Goal: Task Accomplishment & Management: Complete application form

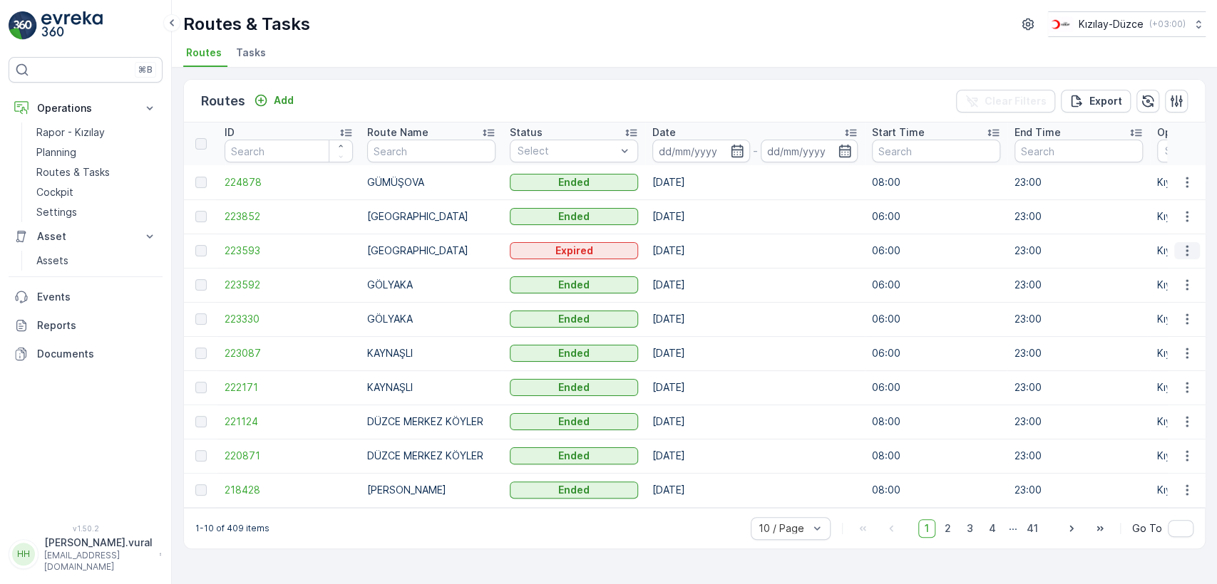
click at [1182, 244] on icon "button" at bounding box center [1186, 251] width 14 height 14
drag, startPoint x: 151, startPoint y: 567, endPoint x: 146, endPoint y: 557, distance: 11.8
click at [150, 566] on button "[PERSON_NAME].vural [EMAIL_ADDRESS][PERSON_NAME][DOMAIN_NAME]" at bounding box center [86, 554] width 154 height 37
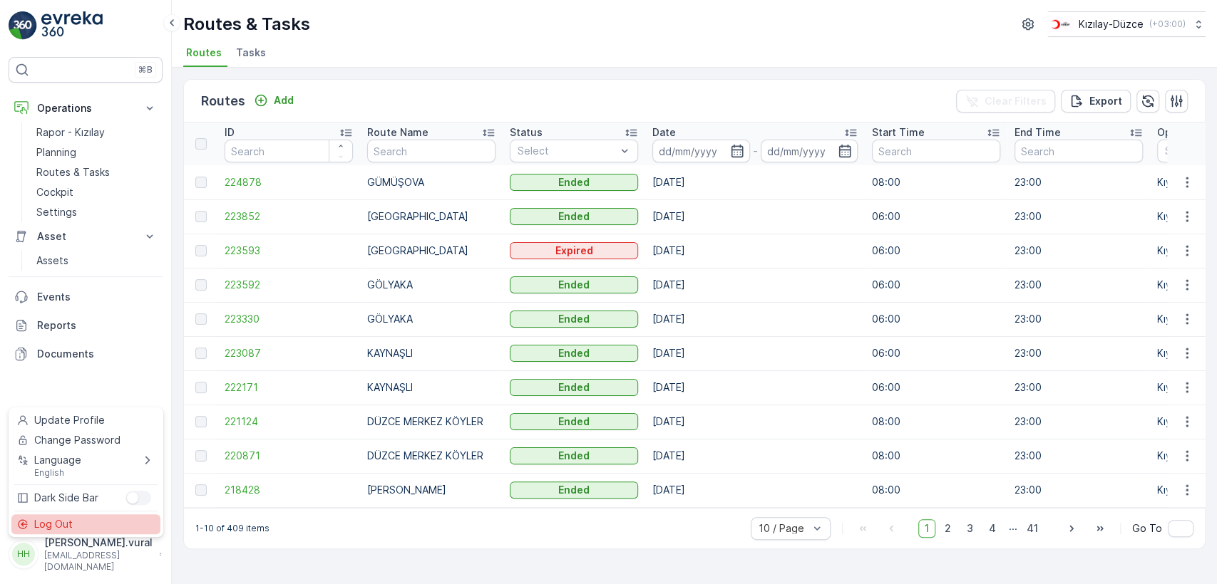
click at [132, 526] on div "Log Out" at bounding box center [85, 525] width 149 height 20
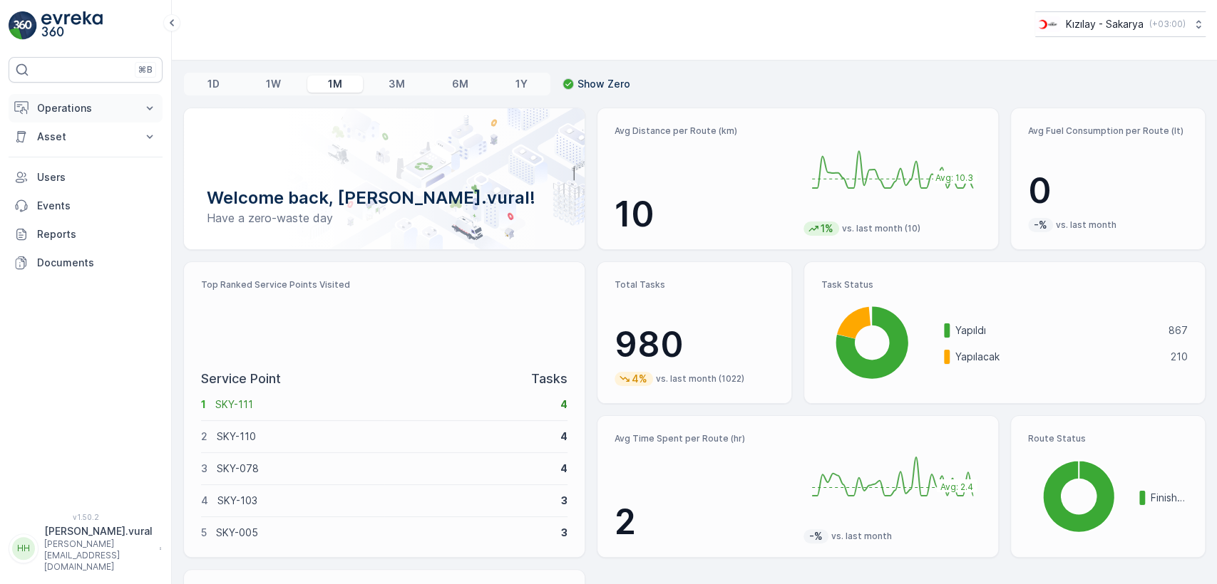
click at [83, 113] on p "Operations" at bounding box center [85, 108] width 97 height 14
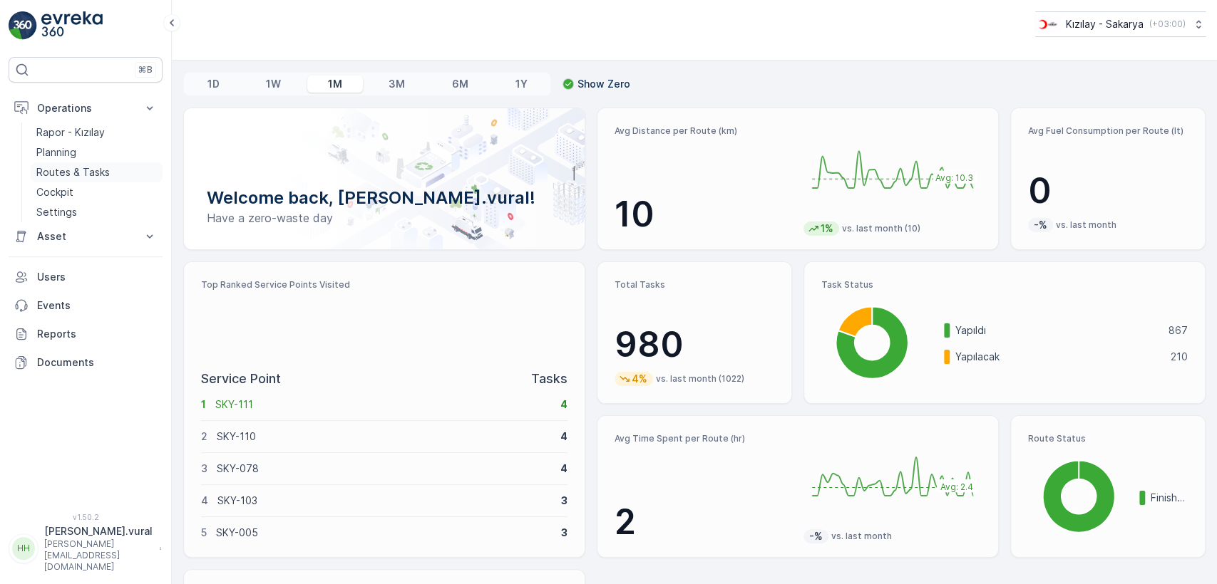
click at [84, 169] on p "Routes & Tasks" at bounding box center [72, 172] width 73 height 14
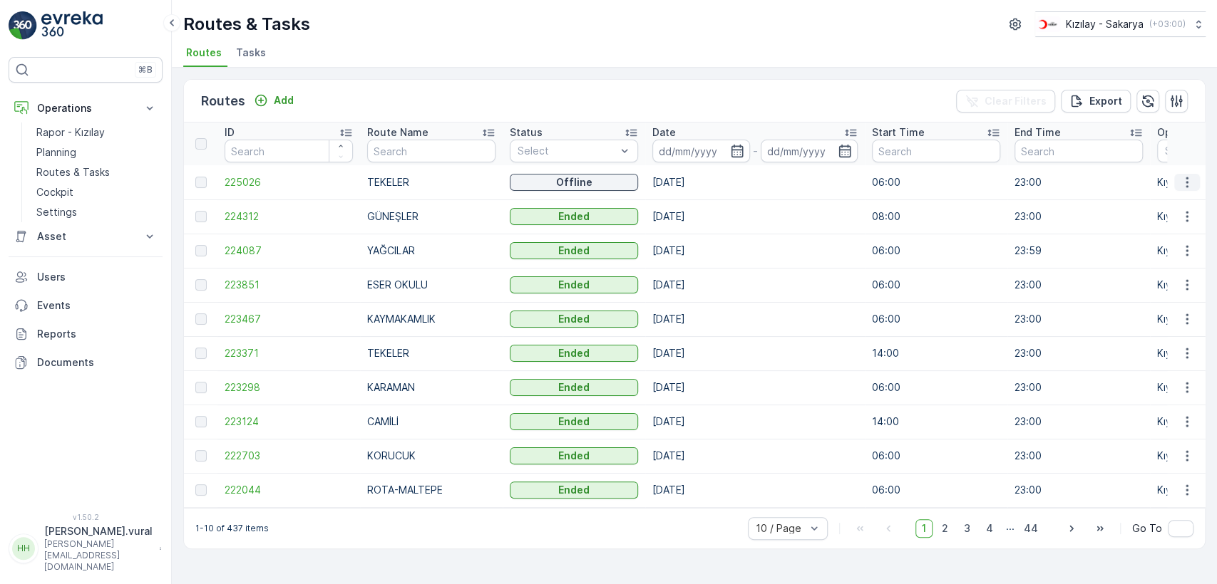
click at [1182, 189] on button "button" at bounding box center [1187, 182] width 26 height 17
click at [125, 164] on link "Routes & Tasks" at bounding box center [97, 172] width 132 height 20
click at [281, 103] on p "Add" at bounding box center [284, 100] width 20 height 14
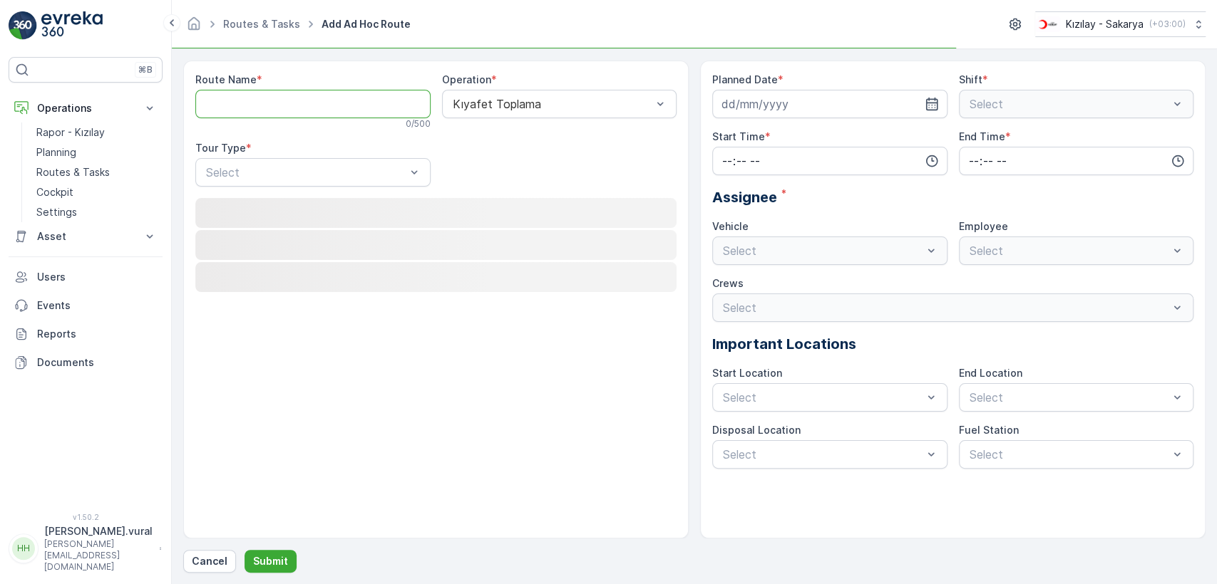
click at [280, 105] on Name "Route Name" at bounding box center [312, 104] width 235 height 29
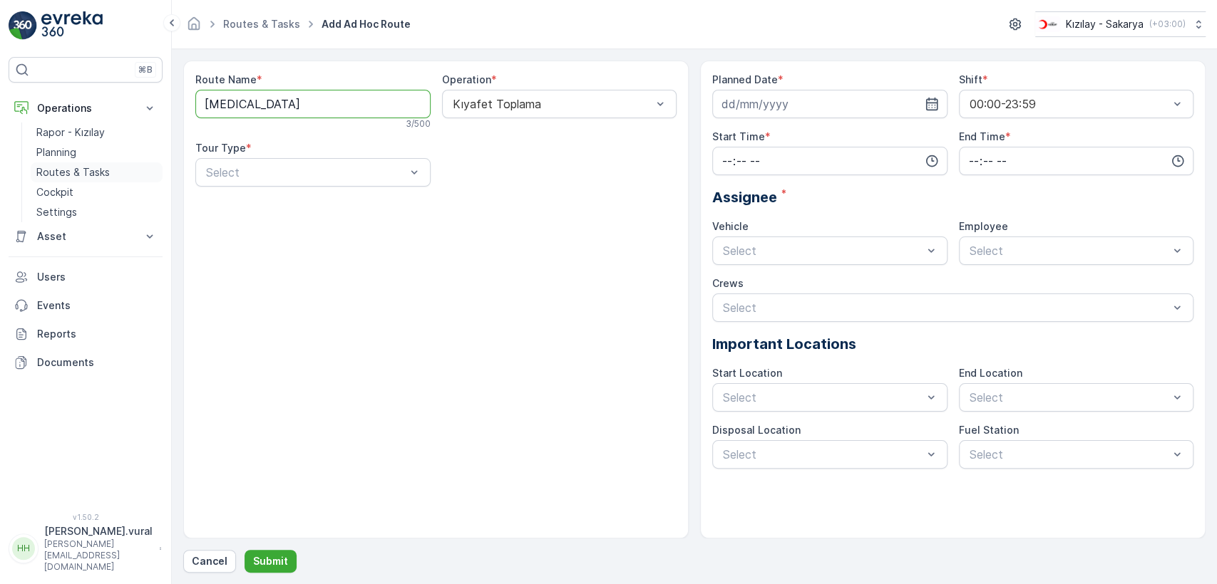
type Name "yaz"
click at [103, 167] on p "Routes & Tasks" at bounding box center [72, 172] width 73 height 14
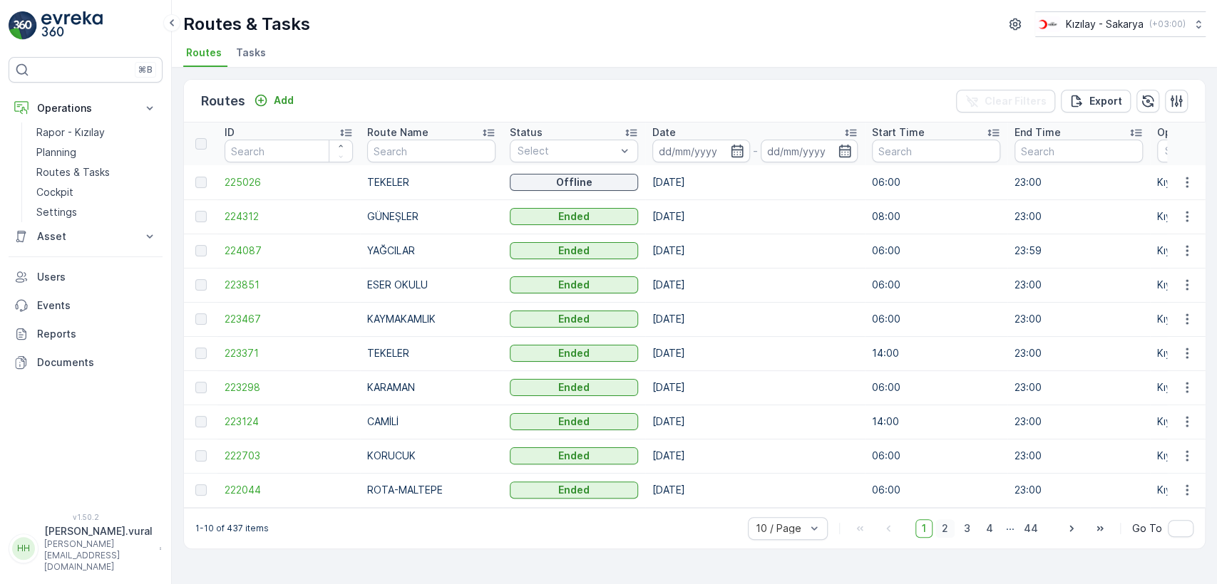
click at [946, 532] on span "2" at bounding box center [944, 529] width 19 height 19
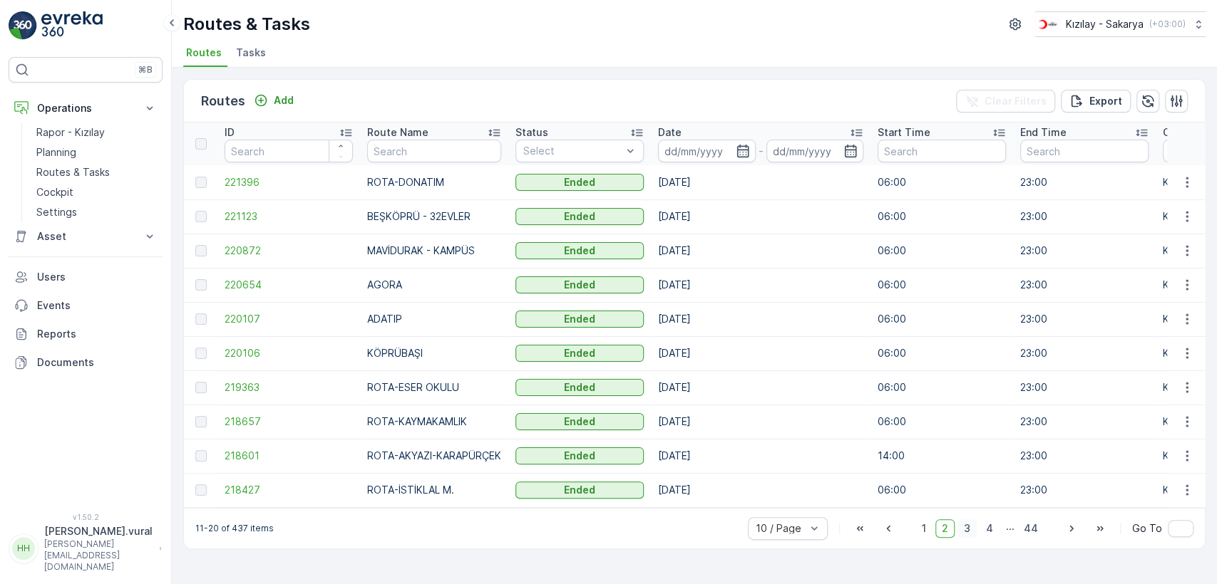
click at [973, 537] on span "3" at bounding box center [966, 529] width 19 height 19
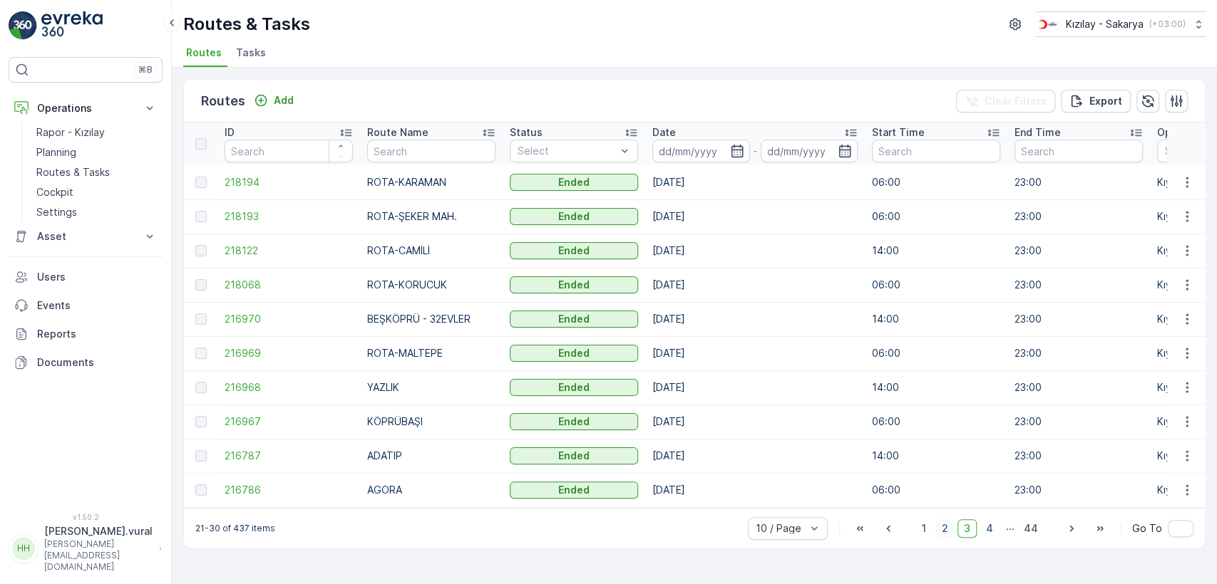
click at [949, 536] on span "2" at bounding box center [944, 529] width 19 height 19
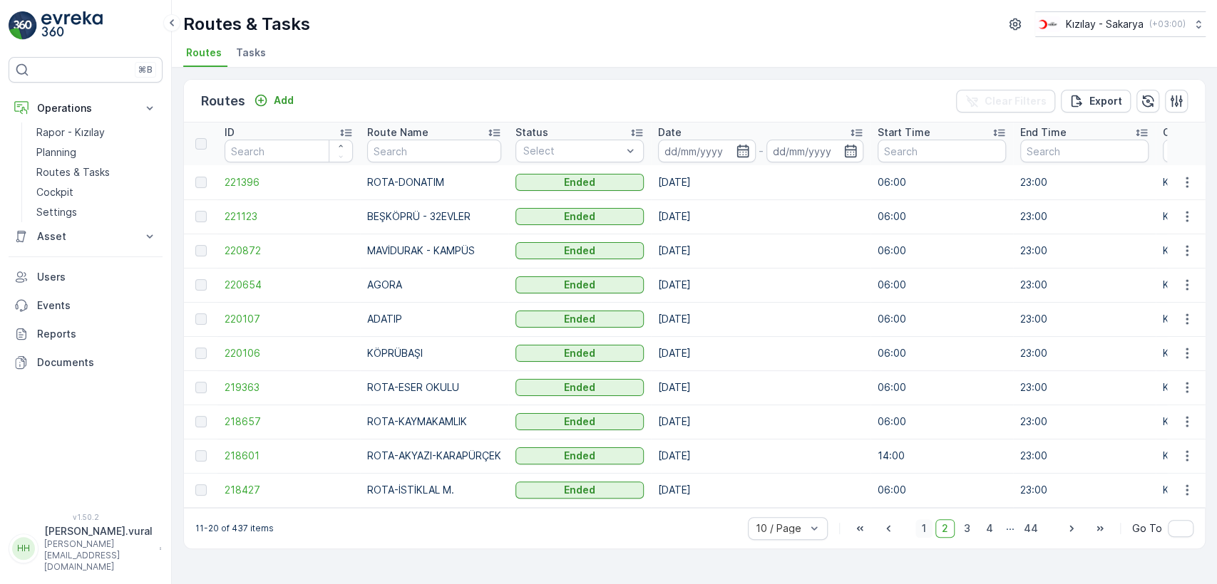
click at [929, 533] on span "1" at bounding box center [923, 529] width 17 height 19
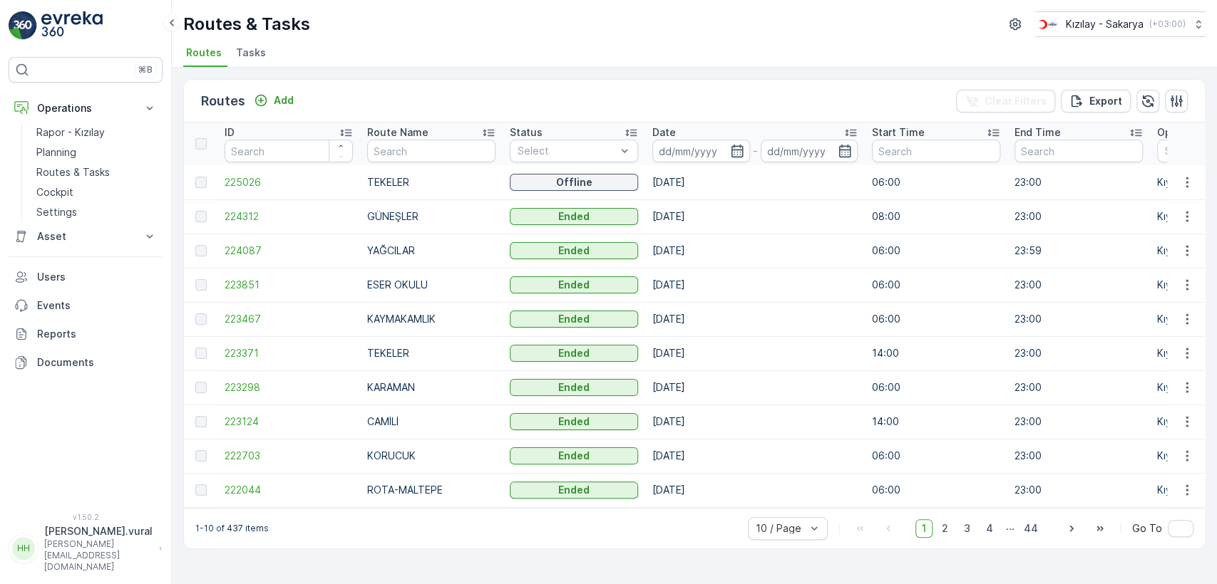
click at [277, 89] on div "Routes Add Clear Filters Export" at bounding box center [694, 101] width 1021 height 43
click at [277, 97] on p "Add" at bounding box center [284, 100] width 20 height 14
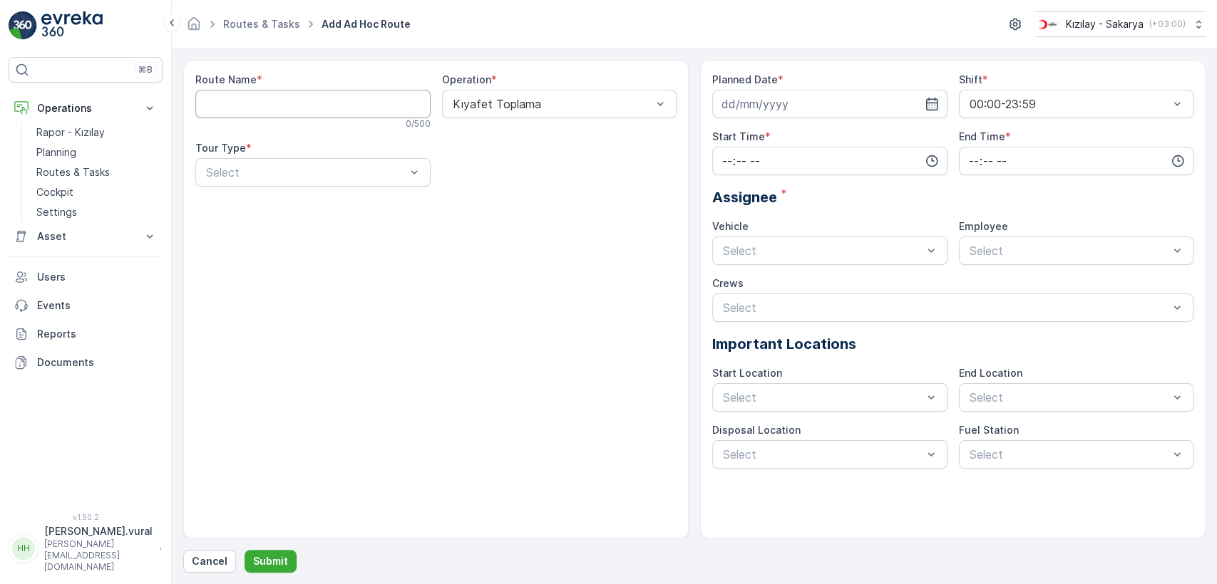
click at [277, 98] on Name "Route Name" at bounding box center [312, 104] width 235 height 29
type Name "YAZLIK"
click at [265, 202] on div "Static" at bounding box center [313, 207] width 218 height 13
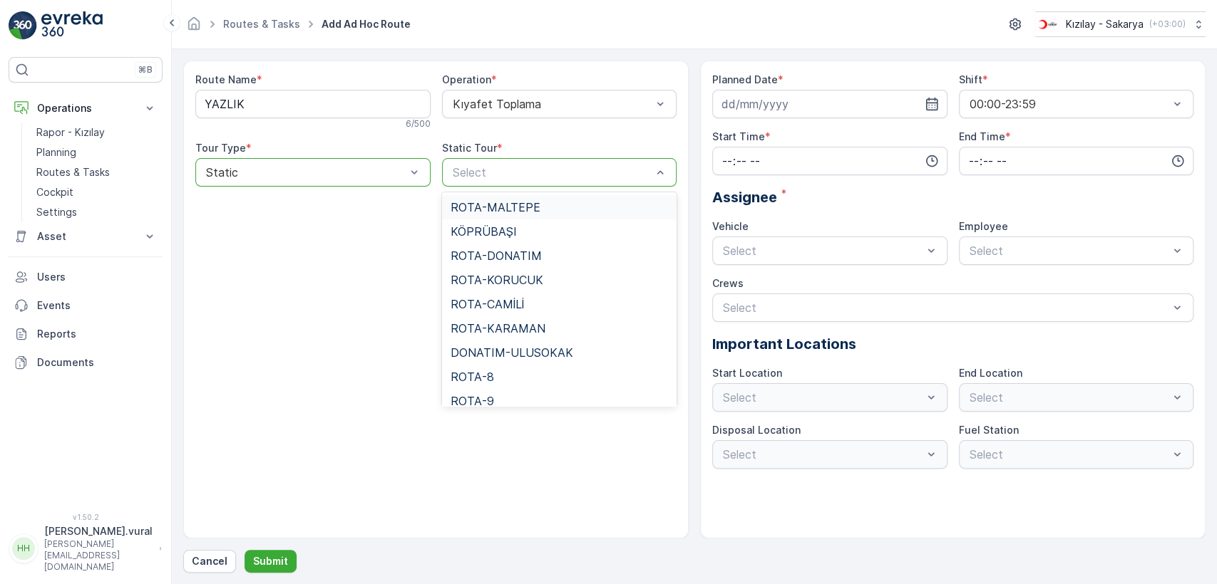
click at [471, 183] on div "Select" at bounding box center [559, 172] width 235 height 29
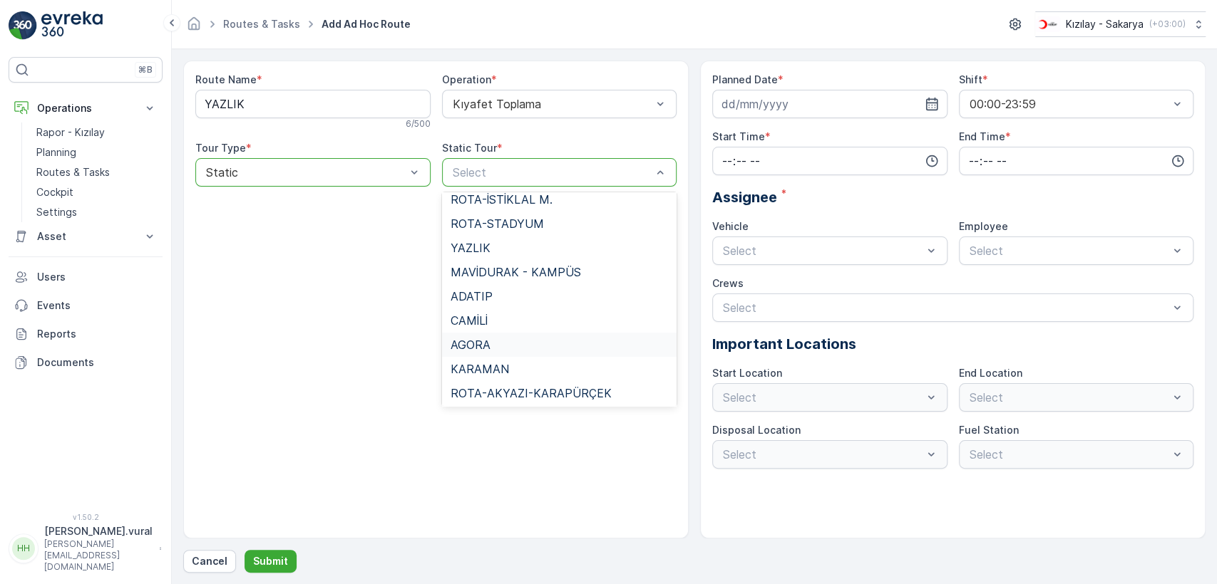
scroll to position [711, 0]
click at [487, 351] on div "YAZLIK" at bounding box center [559, 345] width 235 height 24
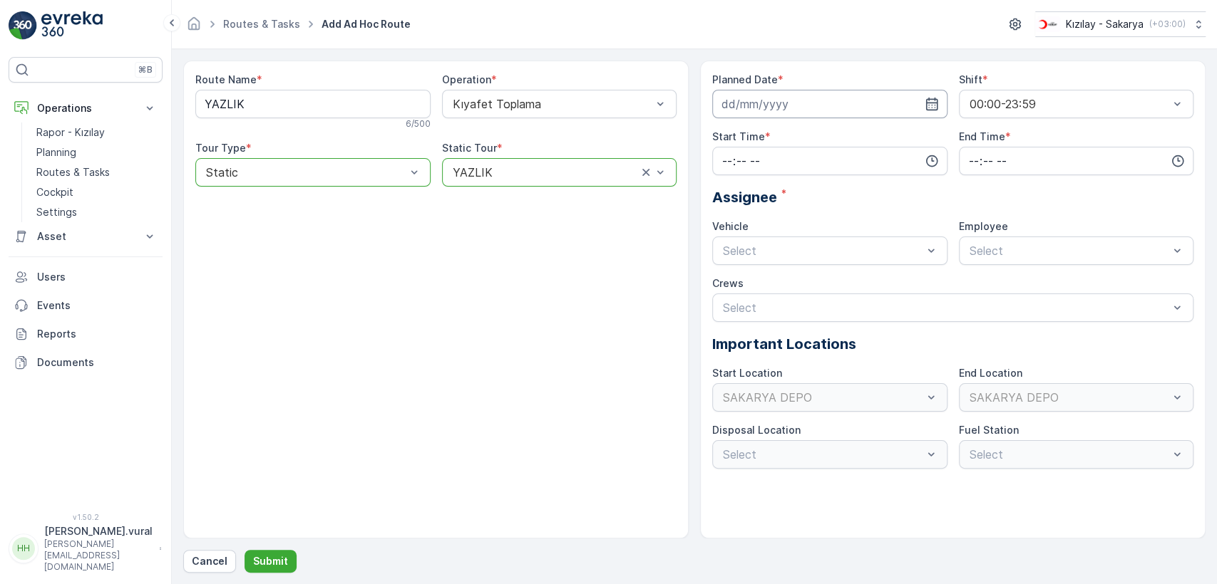
click at [776, 104] on input at bounding box center [829, 104] width 235 height 29
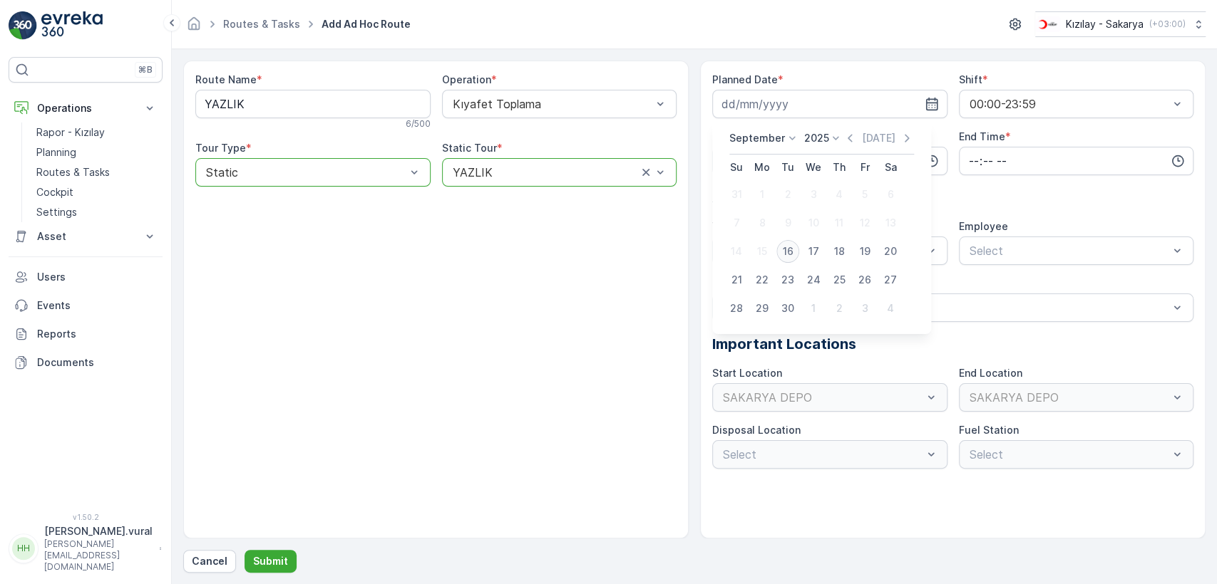
click at [789, 247] on div "16" at bounding box center [787, 251] width 23 height 23
type input "16.09.2025"
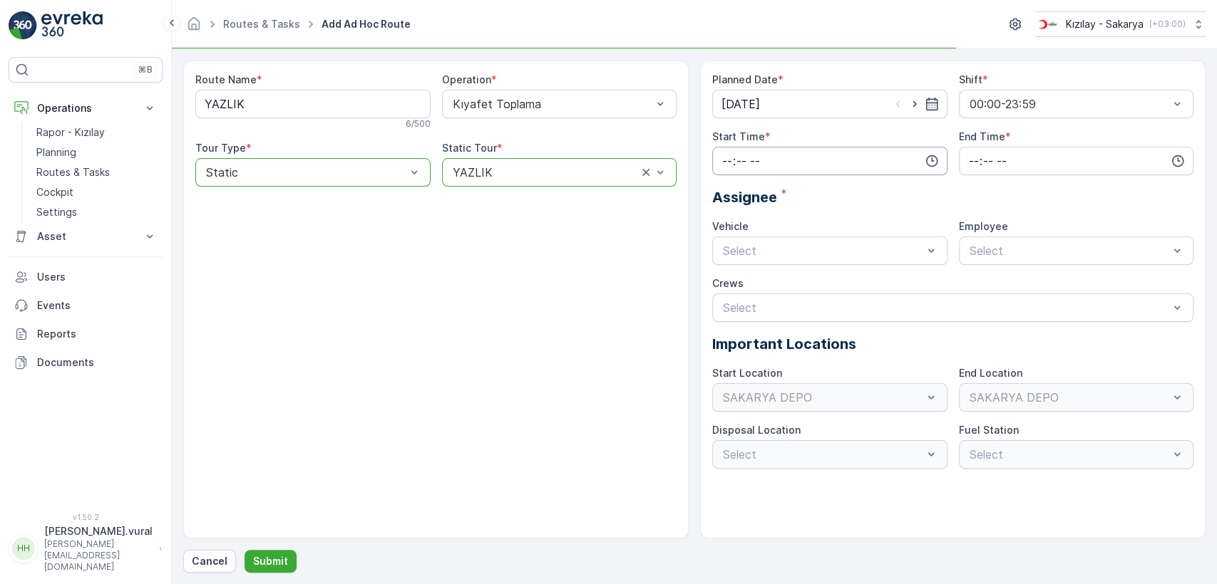
click at [766, 162] on input "time" at bounding box center [829, 161] width 235 height 29
click at [727, 304] on span "06" at bounding box center [727, 305] width 13 height 14
type input "06:00"
click at [998, 167] on input "time" at bounding box center [1076, 161] width 235 height 29
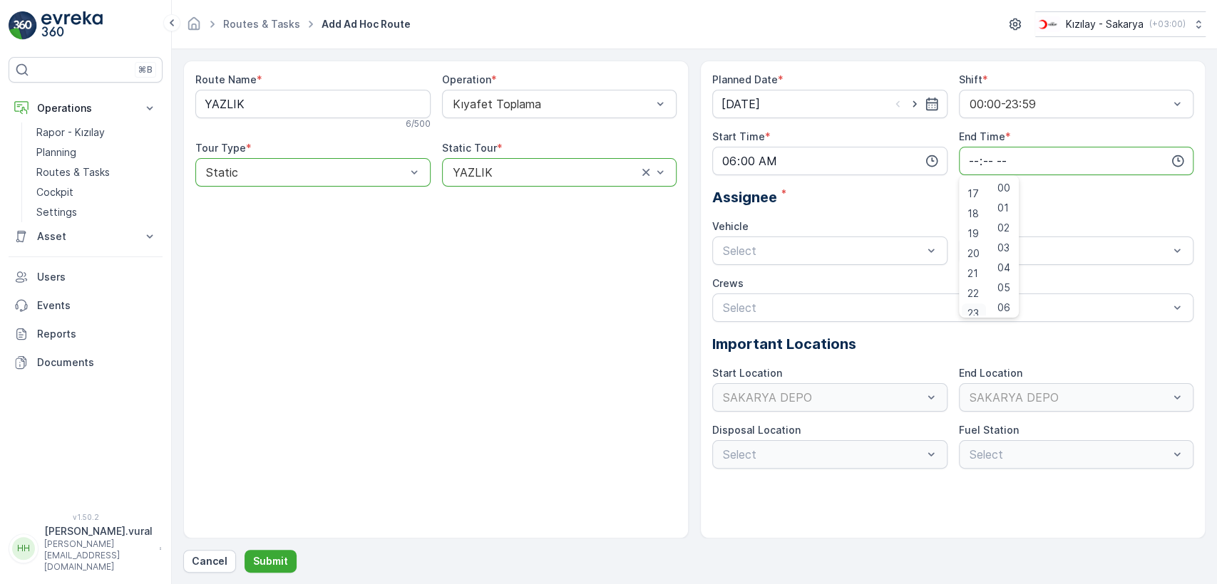
scroll to position [342, 0]
click at [977, 303] on span "23" at bounding box center [972, 305] width 11 height 14
type input "23:00"
click at [807, 269] on div "Planned Date * 16.09.2025 Shift * 00:00-23:59 Start Time * 06:00 End Time * 23:…" at bounding box center [952, 271] width 481 height 396
drag, startPoint x: 753, startPoint y: 312, endPoint x: 772, endPoint y: 300, distance: 22.1
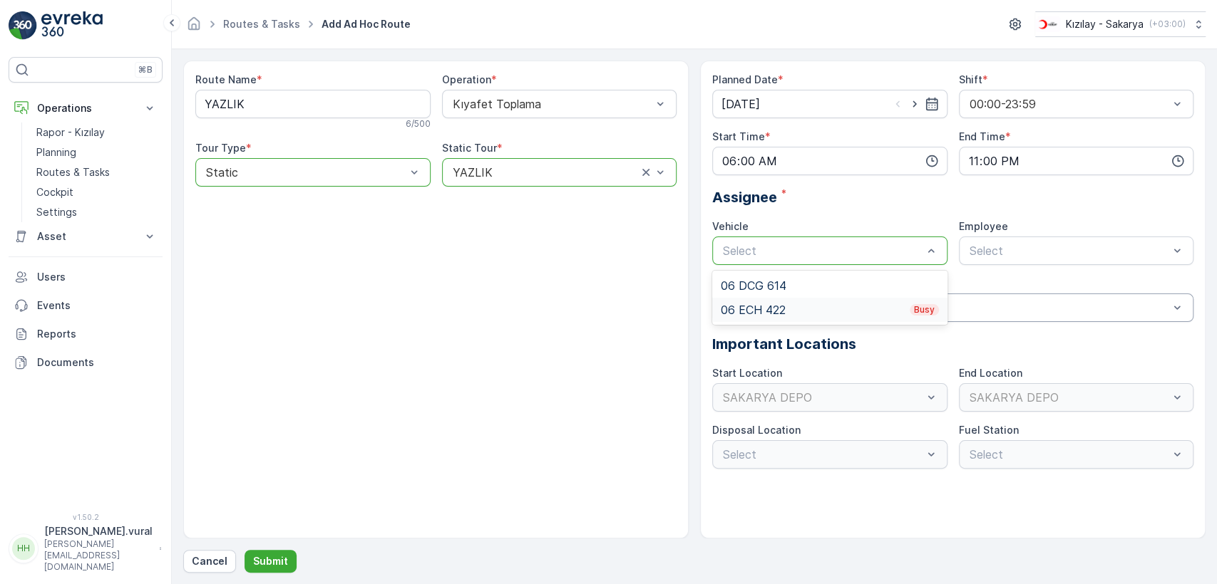
click at [755, 312] on div "06 ECH 422 Busy" at bounding box center [830, 310] width 218 height 13
click at [1003, 286] on span "06ECH422" at bounding box center [996, 285] width 58 height 13
click at [284, 563] on p "Submit" at bounding box center [270, 561] width 35 height 14
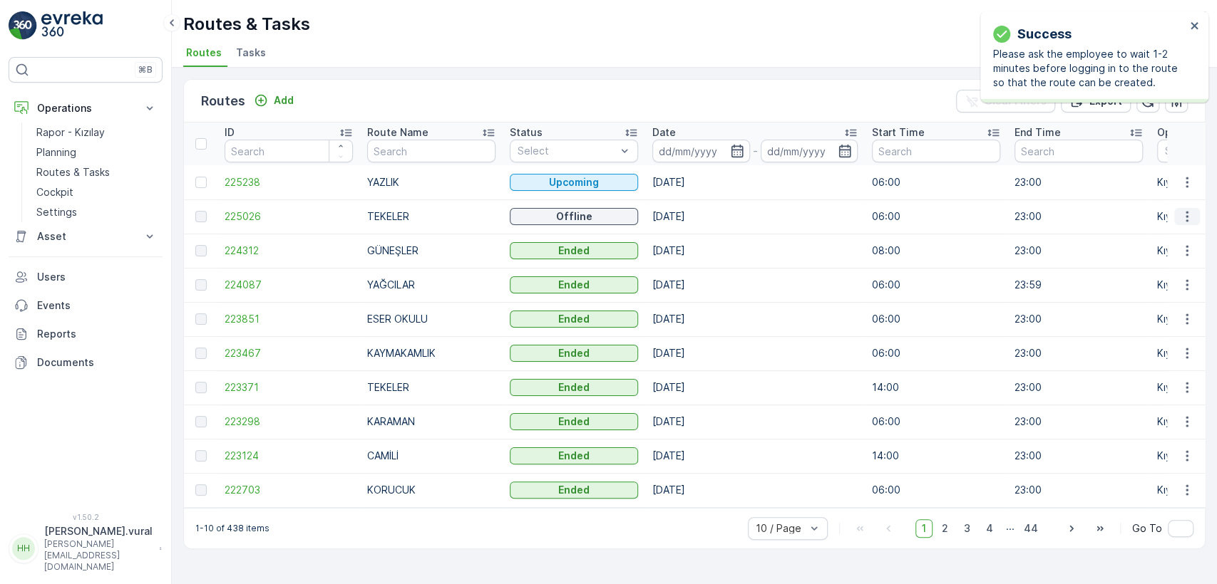
click at [1182, 212] on icon "button" at bounding box center [1186, 217] width 14 height 14
click at [1179, 229] on div "See More Details" at bounding box center [1161, 238] width 110 height 20
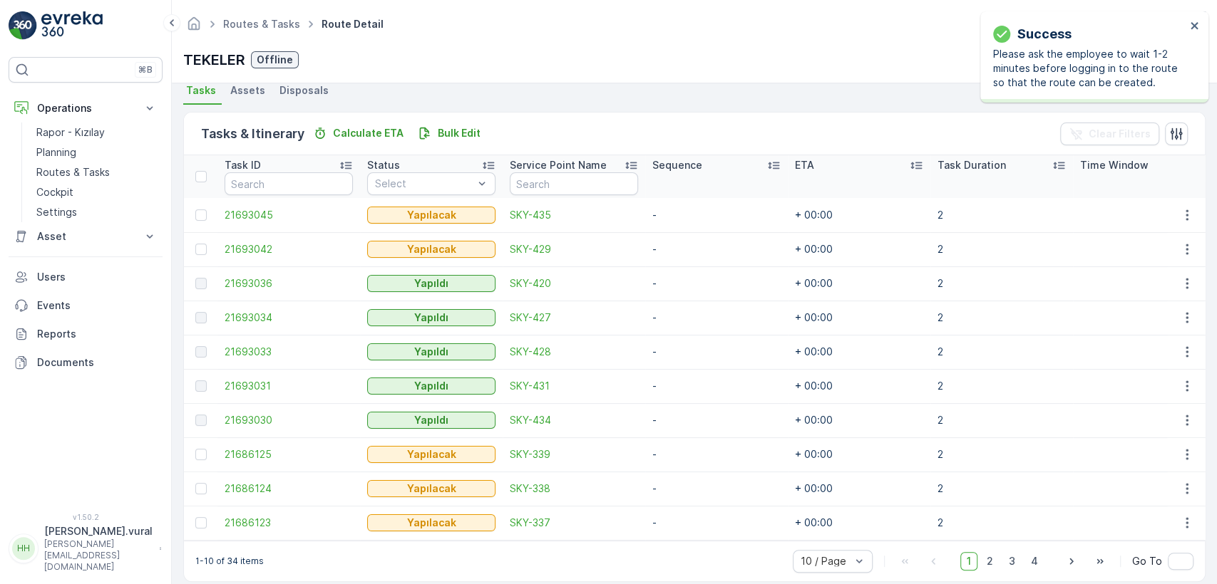
scroll to position [339, 0]
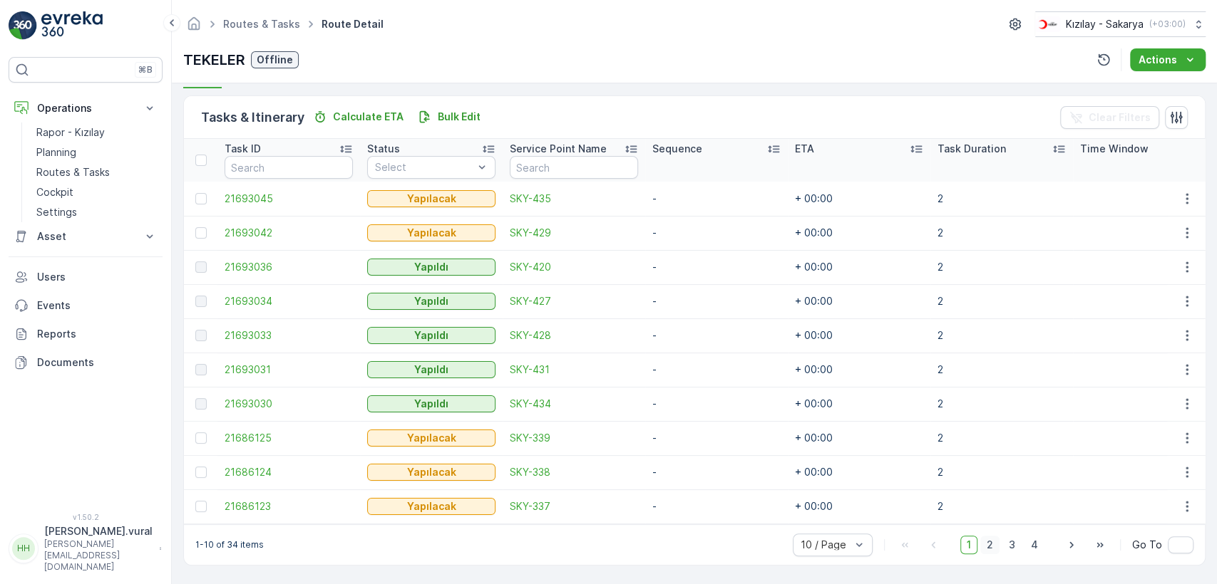
click at [990, 542] on span "2" at bounding box center [989, 545] width 19 height 19
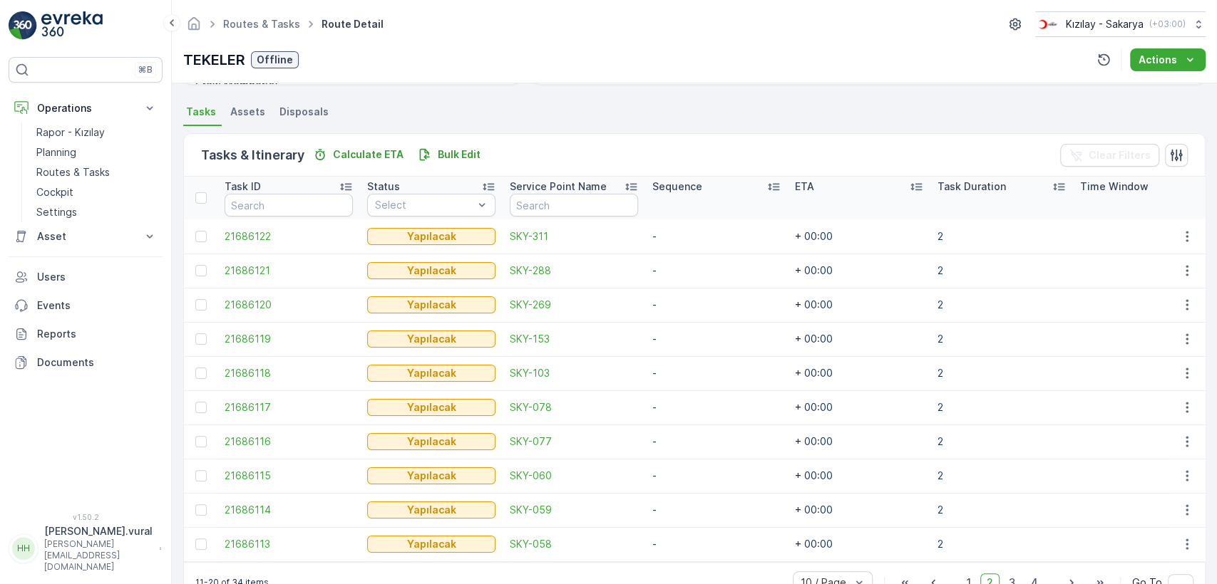
scroll to position [339, 0]
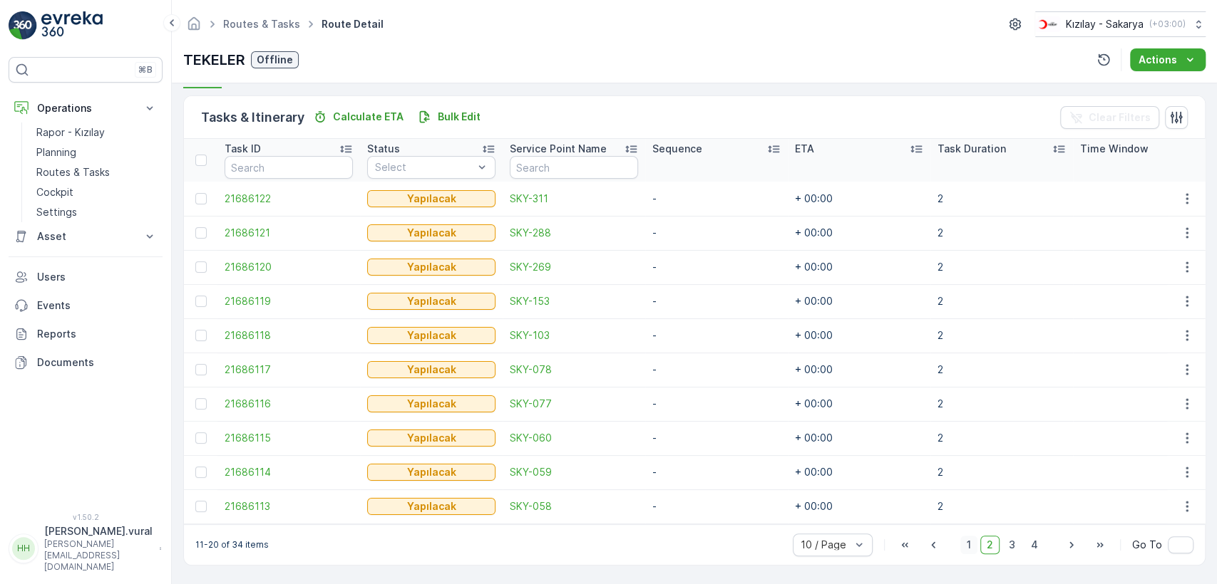
click at [975, 543] on div "1 2 3 4" at bounding box center [1002, 545] width 84 height 19
click at [974, 543] on span "1" at bounding box center [968, 545] width 17 height 19
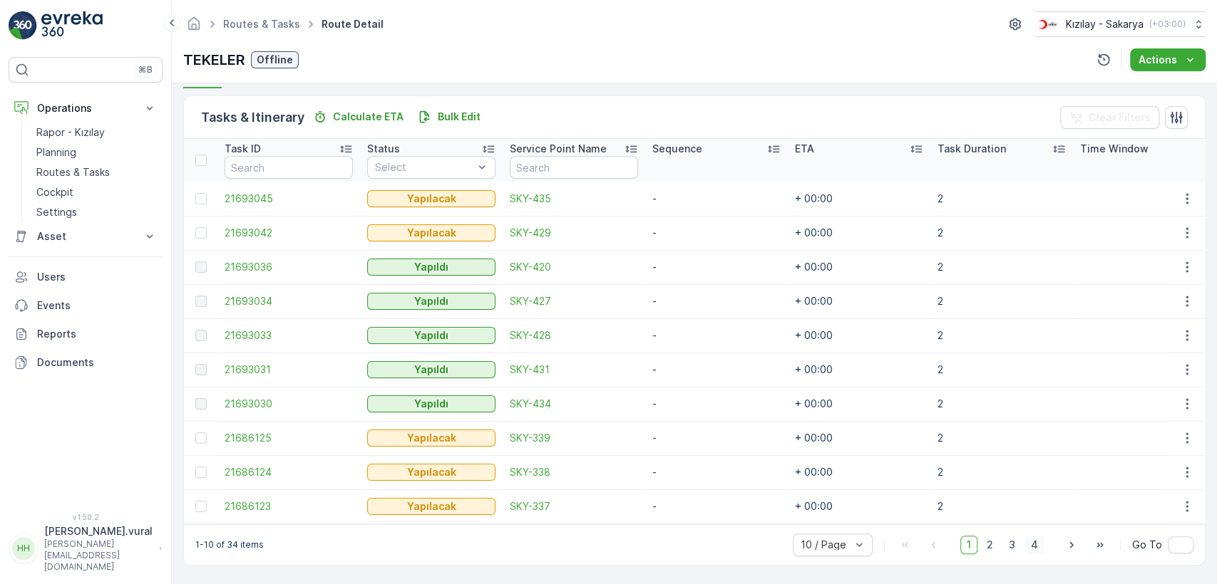
click at [1032, 551] on span "4" at bounding box center [1034, 545] width 20 height 19
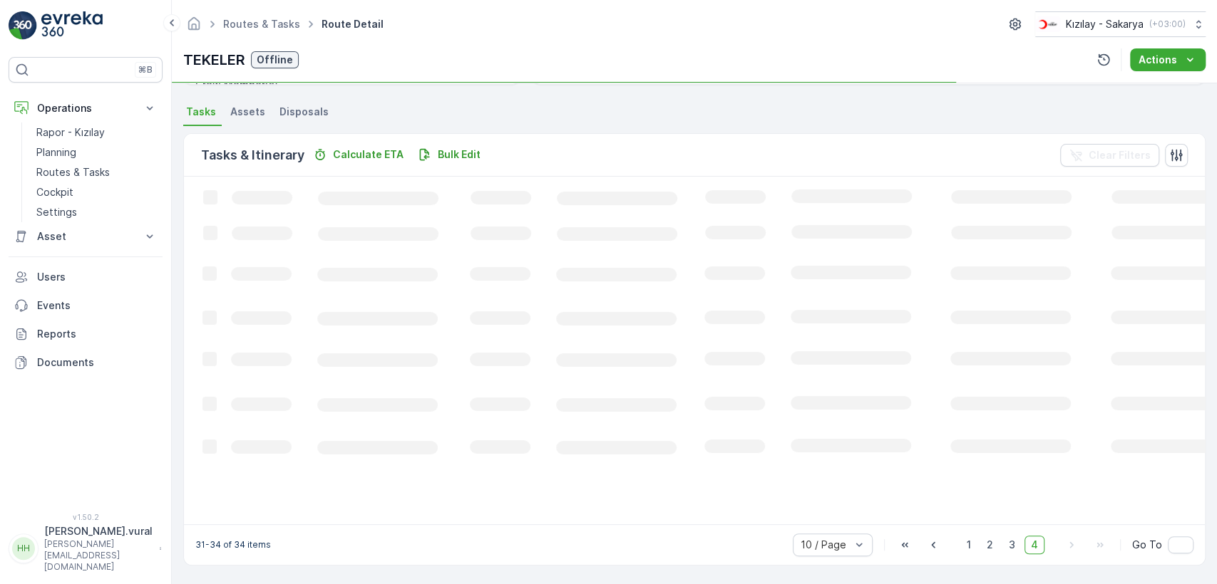
scroll to position [313, 0]
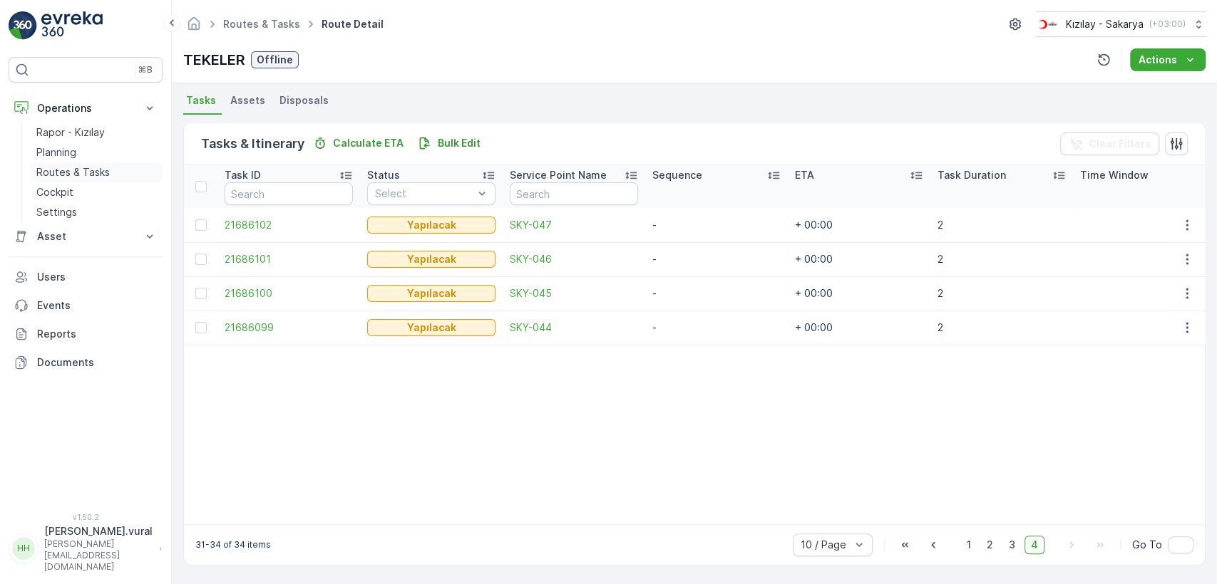
click at [91, 176] on p "Routes & Tasks" at bounding box center [72, 172] width 73 height 14
